Goal: Information Seeking & Learning: Understand process/instructions

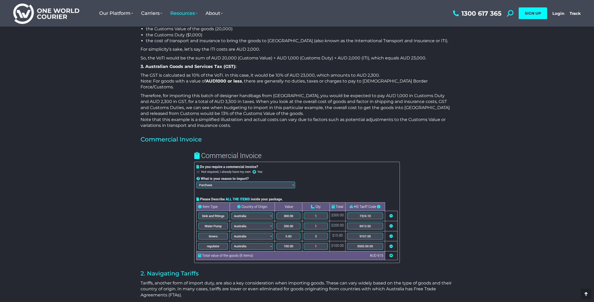
scroll to position [679, 0]
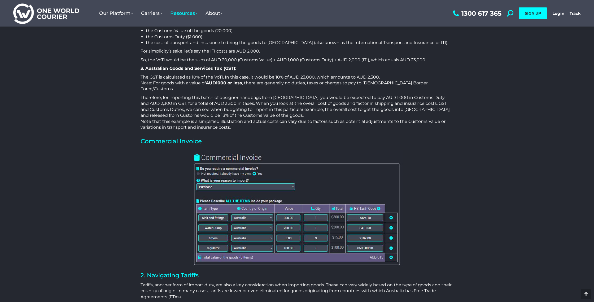
click at [391, 211] on img at bounding box center [297, 207] width 212 height 117
click at [362, 212] on img at bounding box center [297, 207] width 212 height 117
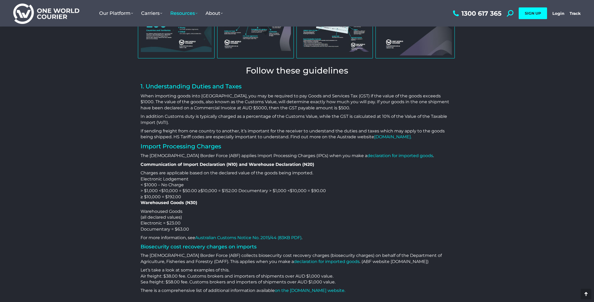
scroll to position [327, 0]
click at [259, 236] on link "Australian Customs Notice No. 2015/44 (83KB PDF)" at bounding box center [248, 236] width 106 height 5
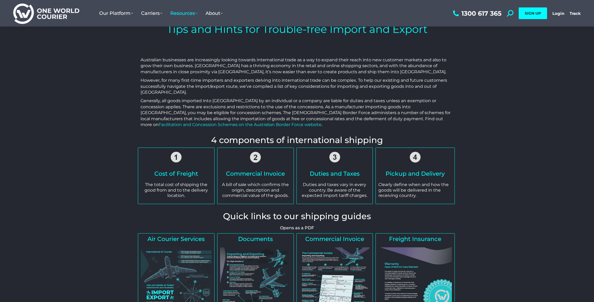
scroll to position [29, 0]
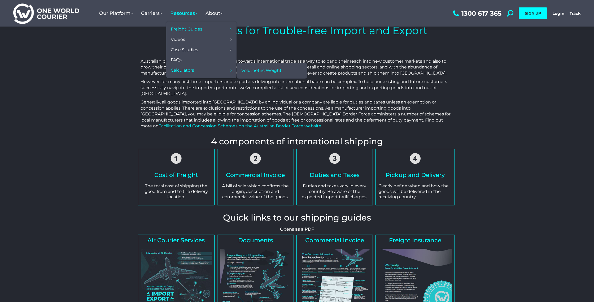
click at [246, 70] on span "Volumetric Weight" at bounding box center [261, 71] width 40 height 6
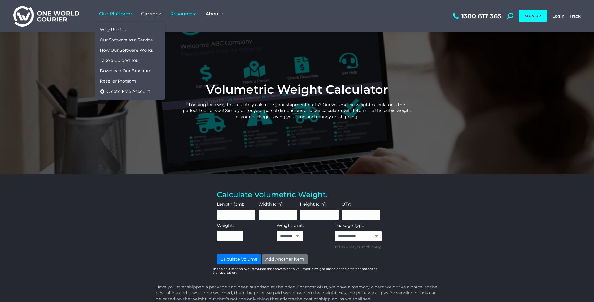
click at [117, 14] on span "Our Platform" at bounding box center [116, 14] width 34 height 6
click at [117, 29] on span "Why Use Us" at bounding box center [113, 30] width 26 height 6
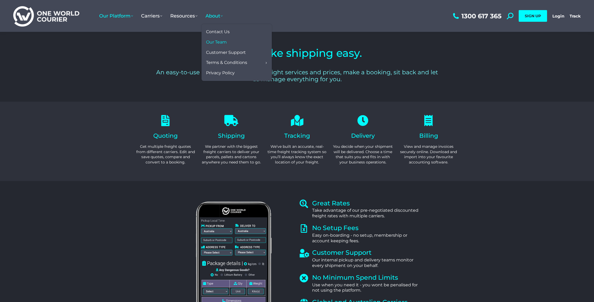
click at [216, 41] on span "Our Team" at bounding box center [216, 42] width 21 height 6
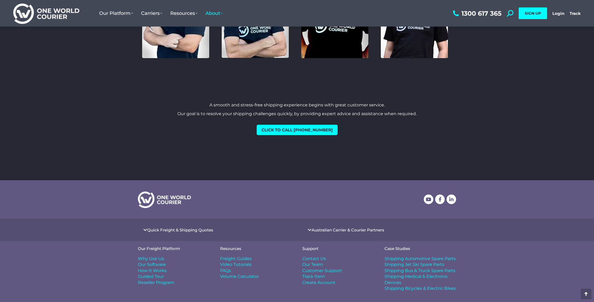
scroll to position [600, 0]
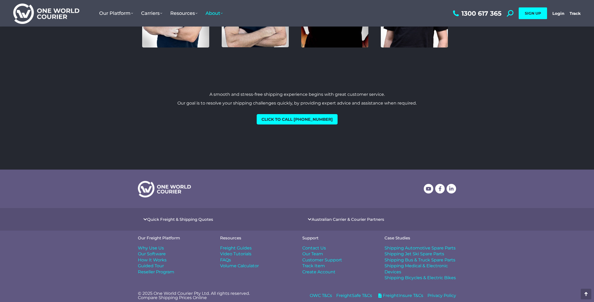
click at [151, 263] on span "Guided Tour" at bounding box center [151, 266] width 26 height 6
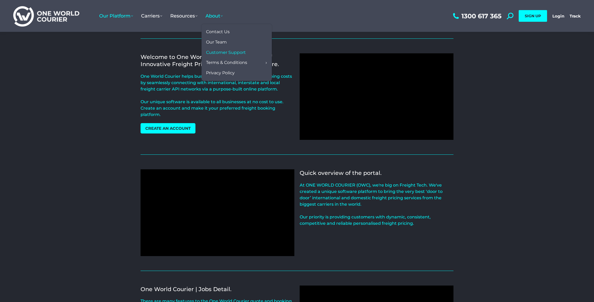
click at [228, 51] on span "Customer Support" at bounding box center [226, 53] width 40 height 6
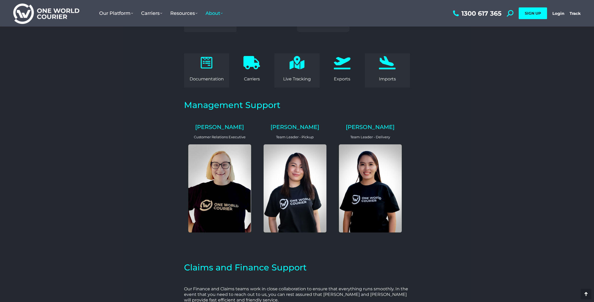
scroll to position [779, 0]
click at [212, 76] on p "Documentation" at bounding box center [207, 79] width 40 height 6
click at [211, 64] on div at bounding box center [207, 63] width 40 height 15
click at [378, 76] on p "Imports" at bounding box center [387, 79] width 40 height 6
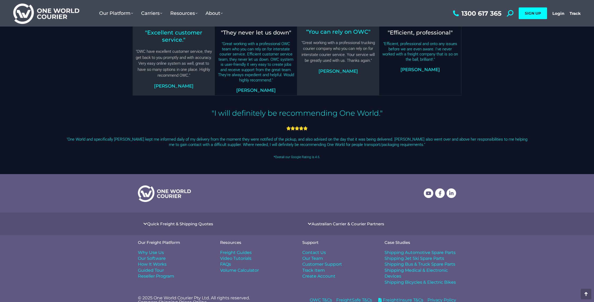
scroll to position [1423, 0]
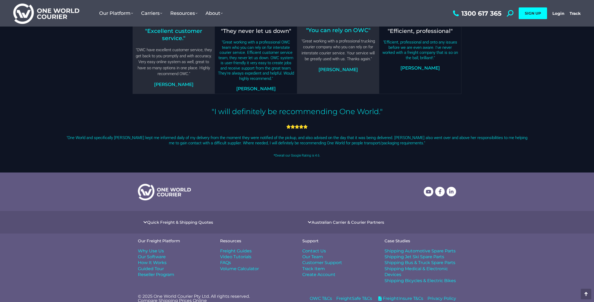
click at [226, 248] on span "Freight Guides" at bounding box center [236, 251] width 32 height 6
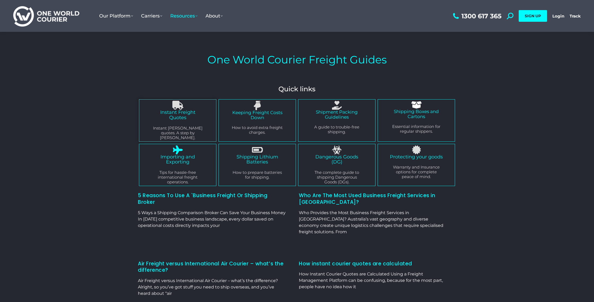
click at [180, 154] on link "Importing and Exporting" at bounding box center [177, 159] width 34 height 11
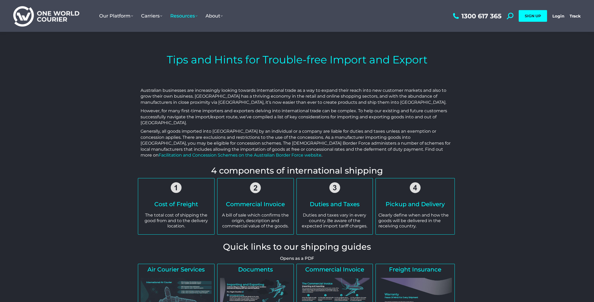
click at [249, 205] on h2 "Commercial Invoice" at bounding box center [255, 204] width 71 height 6
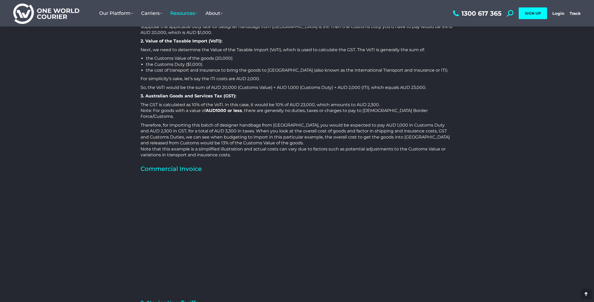
scroll to position [653, 0]
